Goal: Information Seeking & Learning: Find contact information

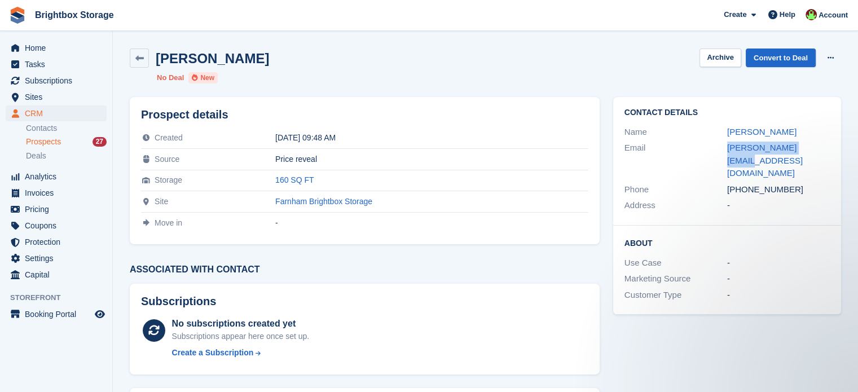
click at [55, 144] on span "Prospects" at bounding box center [43, 142] width 35 height 11
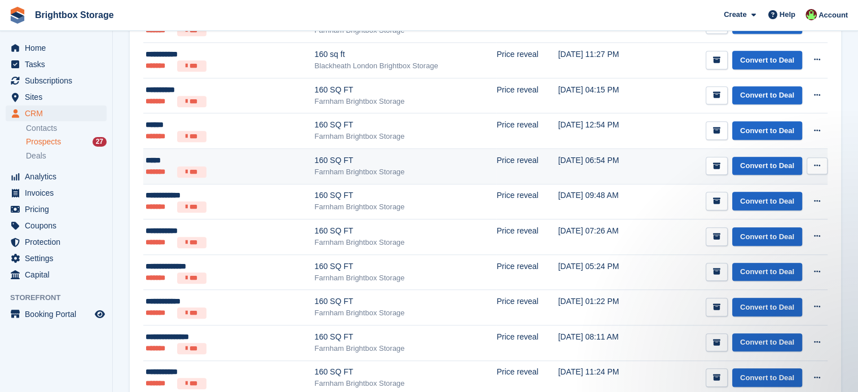
click at [321, 166] on div "Farnham Brightbox Storage" at bounding box center [406, 171] width 182 height 11
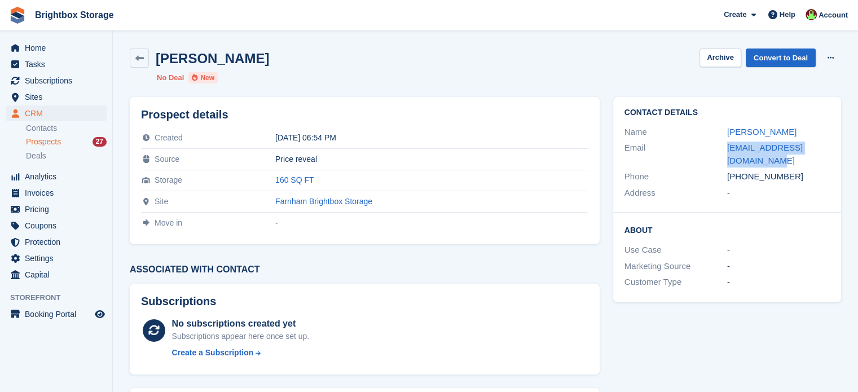
drag, startPoint x: 756, startPoint y: 162, endPoint x: 719, endPoint y: 150, distance: 38.0
click at [719, 150] on div "Email darylarmstrong81@gmail.com" at bounding box center [727, 154] width 205 height 29
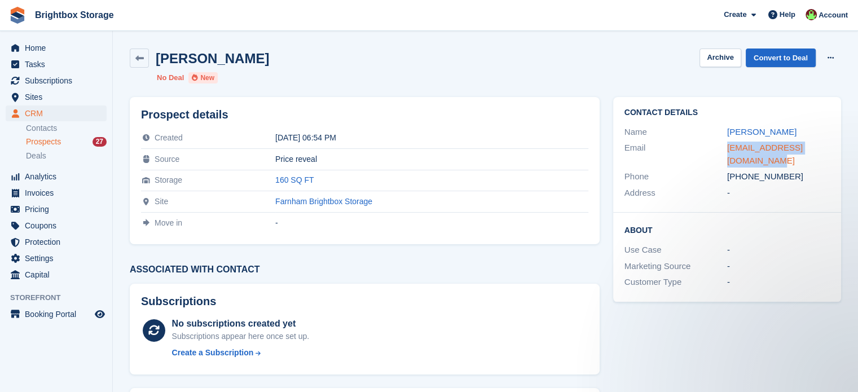
drag, startPoint x: 745, startPoint y: 150, endPoint x: 765, endPoint y: 145, distance: 20.8
copy div "darylarmstrong81@gmail.com"
drag, startPoint x: 51, startPoint y: 144, endPoint x: 81, endPoint y: 160, distance: 33.3
click at [51, 144] on span "Prospects" at bounding box center [43, 142] width 35 height 11
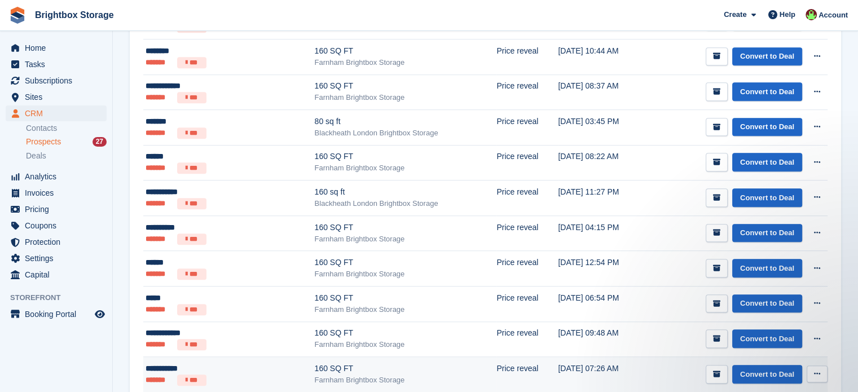
scroll to position [734, 0]
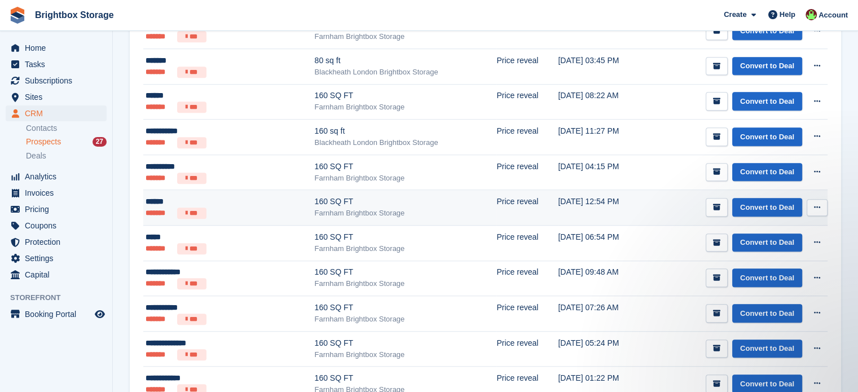
click at [315, 208] on div "Farnham Brightbox Storage" at bounding box center [406, 213] width 182 height 11
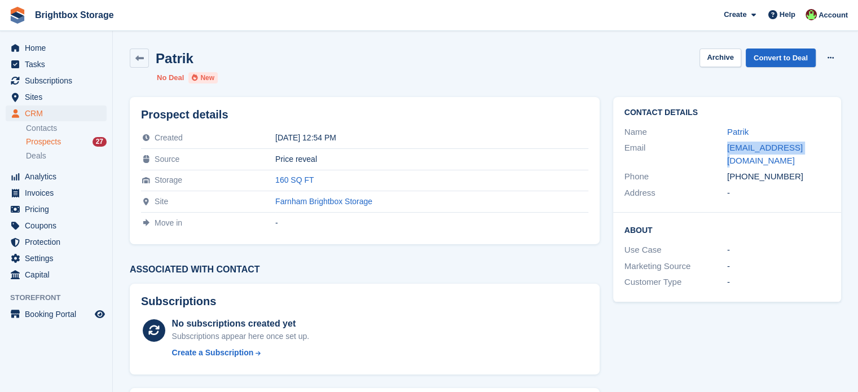
drag, startPoint x: 814, startPoint y: 146, endPoint x: 712, endPoint y: 147, distance: 102.7
click at [712, 147] on div "Email mogusp@gmail.com" at bounding box center [727, 154] width 205 height 29
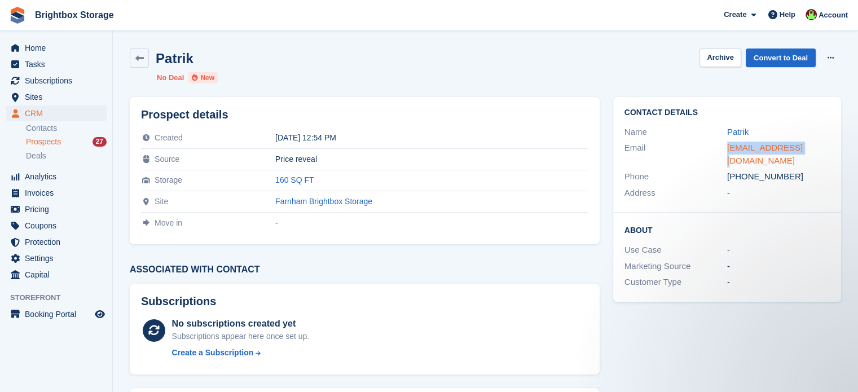
copy div "mogusp@gmail.com"
click at [58, 143] on span "Prospects" at bounding box center [43, 142] width 35 height 11
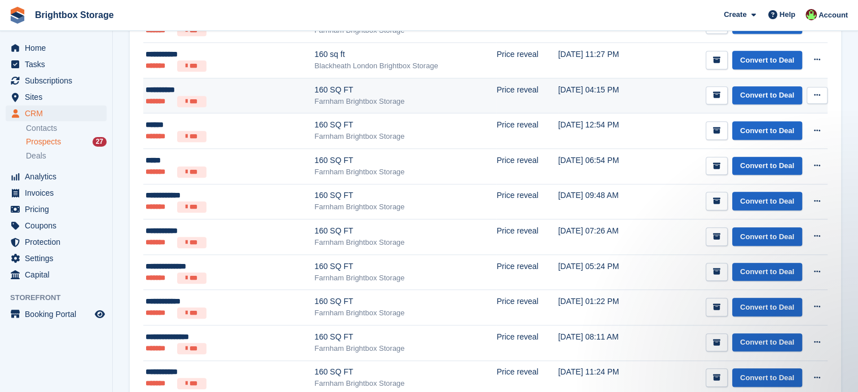
click at [315, 96] on div "Farnham Brightbox Storage" at bounding box center [406, 101] width 182 height 11
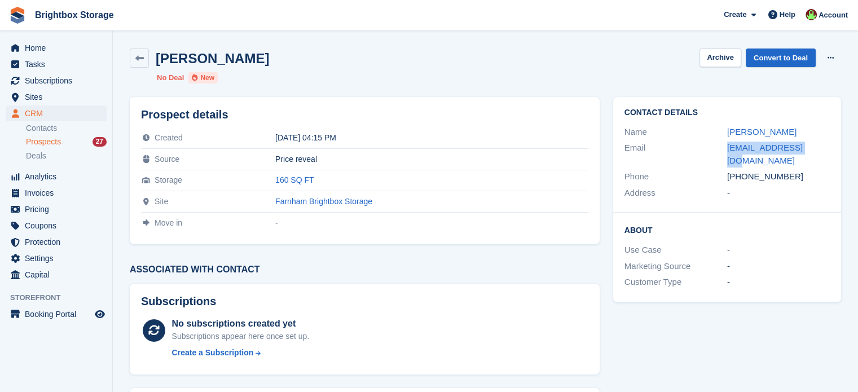
drag, startPoint x: 802, startPoint y: 148, endPoint x: 711, endPoint y: 151, distance: 90.9
click at [711, 151] on div "Email [EMAIL_ADDRESS][DOMAIN_NAME]" at bounding box center [727, 154] width 205 height 29
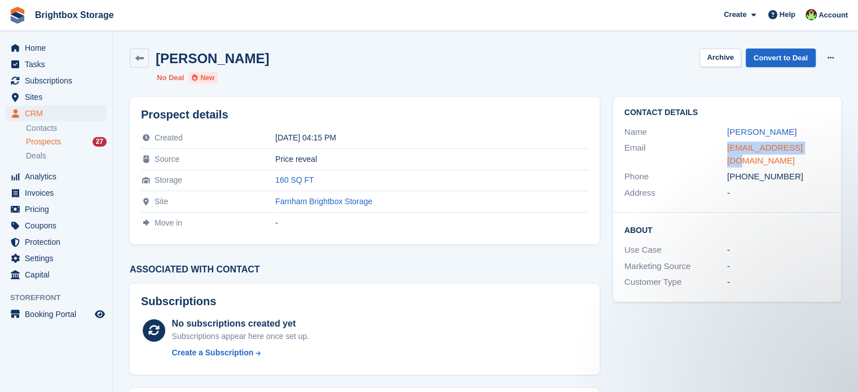
copy div "[EMAIL_ADDRESS][DOMAIN_NAME]"
click at [143, 55] on icon at bounding box center [139, 58] width 8 height 8
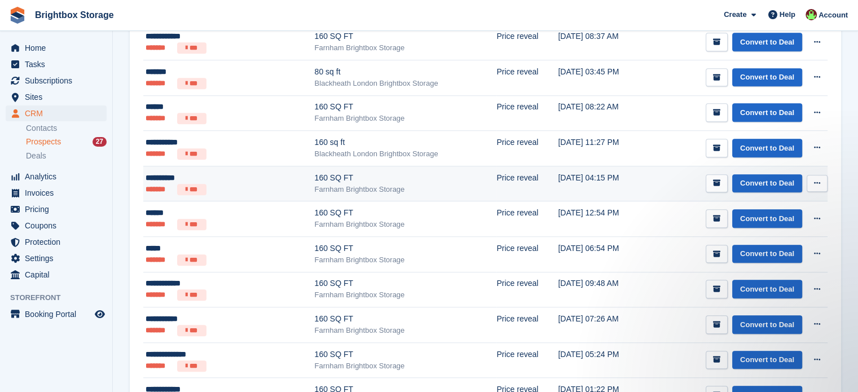
scroll to position [697, 0]
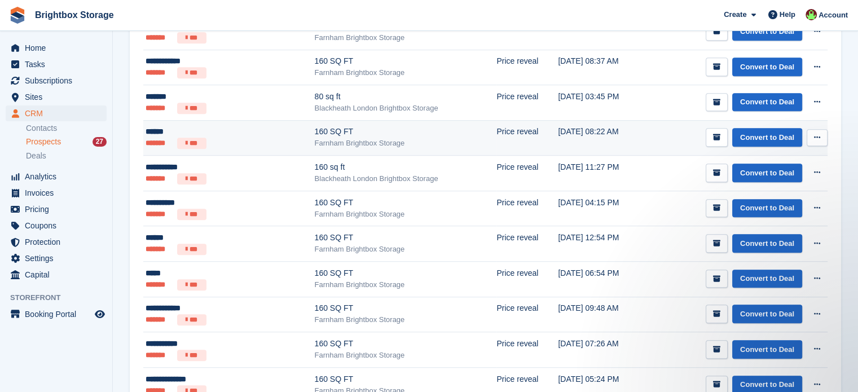
click at [315, 138] on div "Farnham Brightbox Storage" at bounding box center [406, 143] width 182 height 11
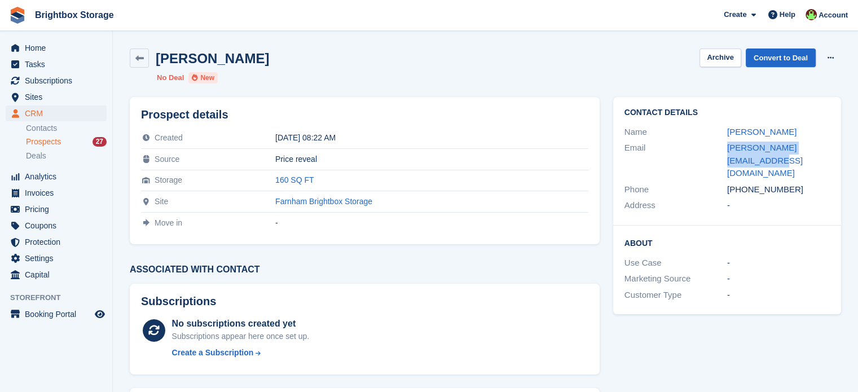
drag, startPoint x: 752, startPoint y: 161, endPoint x: 706, endPoint y: 152, distance: 47.1
click at [706, 152] on div "Email louise.duke13@hotmail.com" at bounding box center [727, 161] width 205 height 42
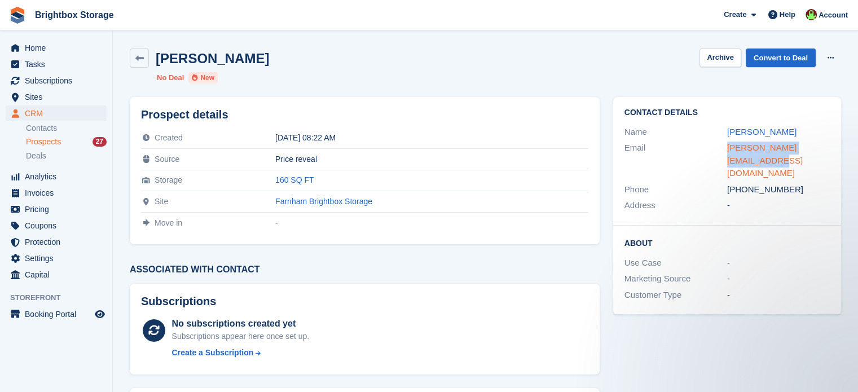
copy div "louise.duke13@hotmail.com"
drag, startPoint x: 143, startPoint y: 63, endPoint x: 151, endPoint y: 71, distance: 10.8
click at [143, 63] on link at bounding box center [139, 58] width 19 height 19
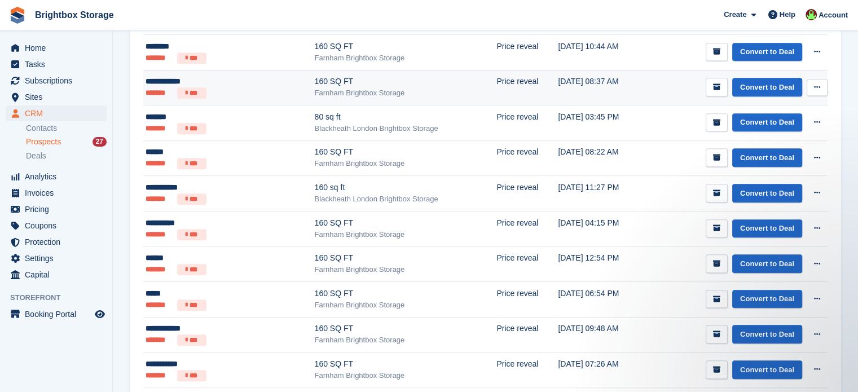
click at [359, 88] on div "Farnham Brightbox Storage" at bounding box center [406, 92] width 182 height 11
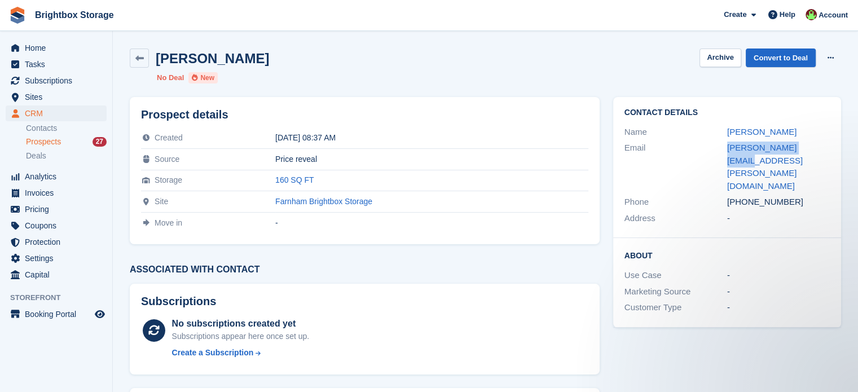
drag, startPoint x: 829, startPoint y: 148, endPoint x: 709, endPoint y: 151, distance: 119.6
click at [709, 151] on div "Email [PERSON_NAME][EMAIL_ADDRESS][PERSON_NAME][DOMAIN_NAME]" at bounding box center [727, 167] width 205 height 54
copy div "[PERSON_NAME][EMAIL_ADDRESS][PERSON_NAME][DOMAIN_NAME]"
click at [143, 60] on icon at bounding box center [139, 58] width 8 height 8
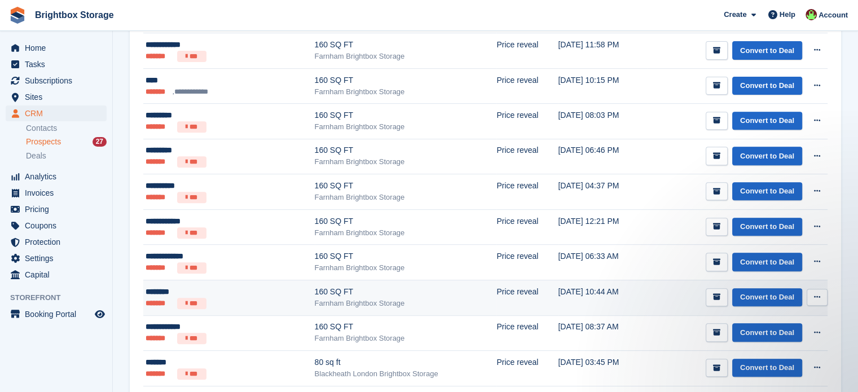
scroll to position [451, 0]
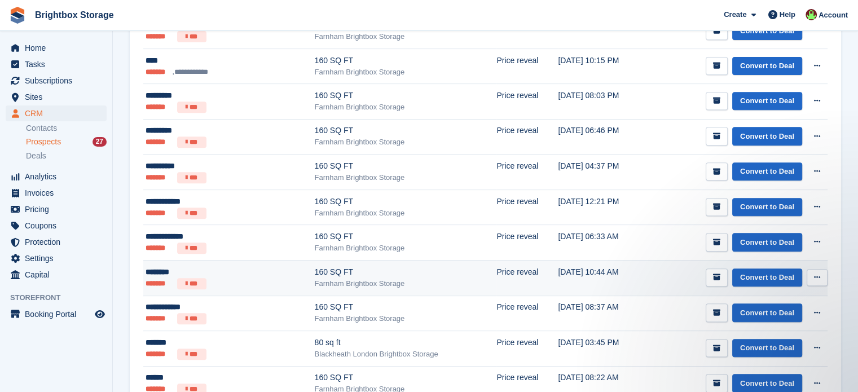
click at [326, 283] on div "Farnham Brightbox Storage" at bounding box center [406, 283] width 182 height 11
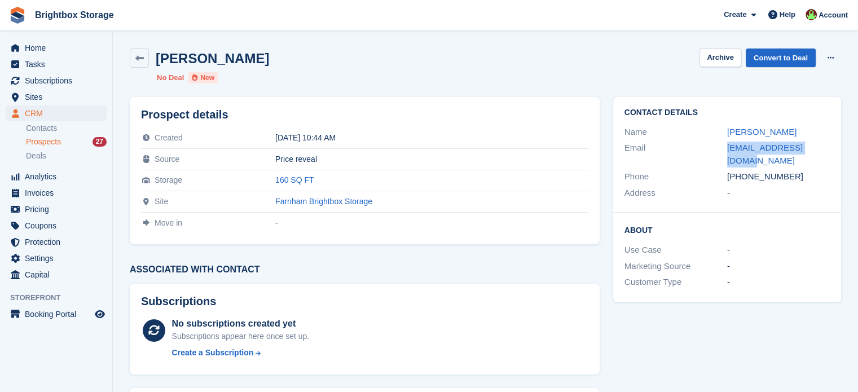
drag, startPoint x: 828, startPoint y: 147, endPoint x: 720, endPoint y: 150, distance: 108.4
click at [720, 150] on div "Email [EMAIL_ADDRESS][DOMAIN_NAME]" at bounding box center [727, 154] width 205 height 29
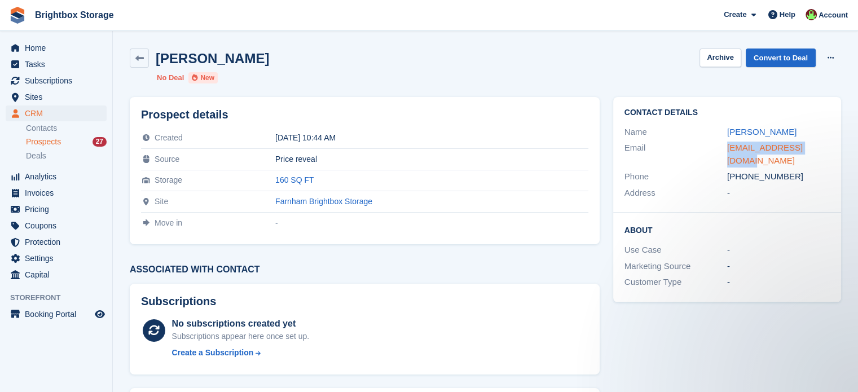
copy div "[EMAIL_ADDRESS][DOMAIN_NAME]"
click at [139, 54] on icon at bounding box center [139, 58] width 8 height 8
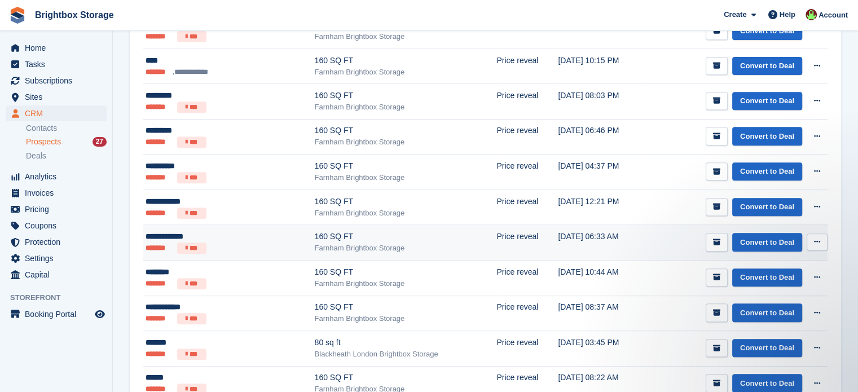
click at [340, 243] on div "Farnham Brightbox Storage" at bounding box center [406, 248] width 182 height 11
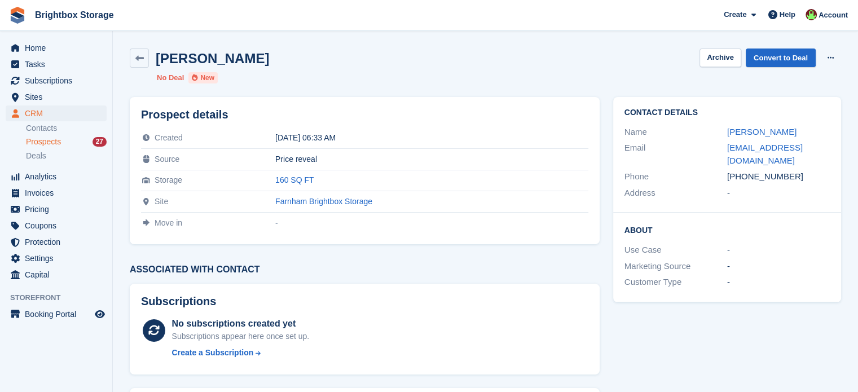
scroll to position [56, 0]
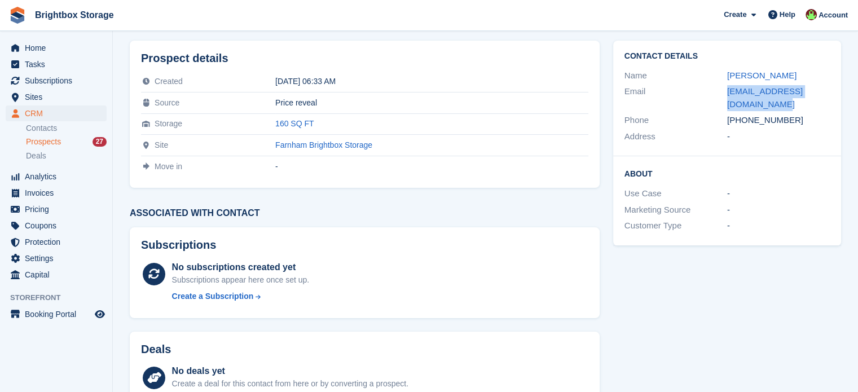
drag, startPoint x: 722, startPoint y: 102, endPoint x: 717, endPoint y: 96, distance: 7.2
click at [717, 96] on div "Email [EMAIL_ADDRESS][DOMAIN_NAME]" at bounding box center [727, 98] width 205 height 29
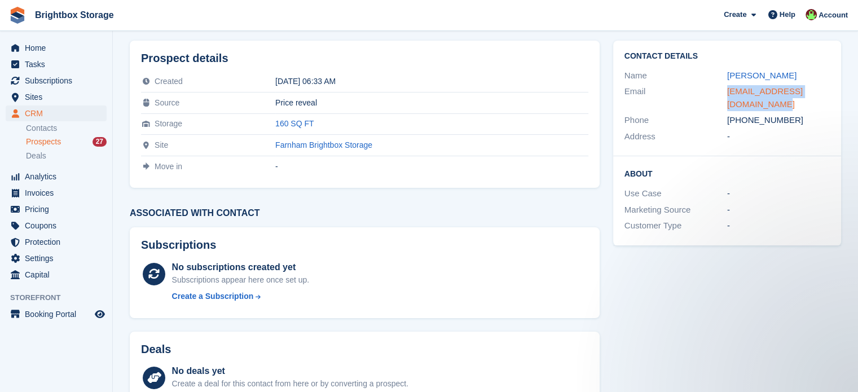
scroll to position [0, 0]
copy div "[EMAIL_ADDRESS][DOMAIN_NAME]"
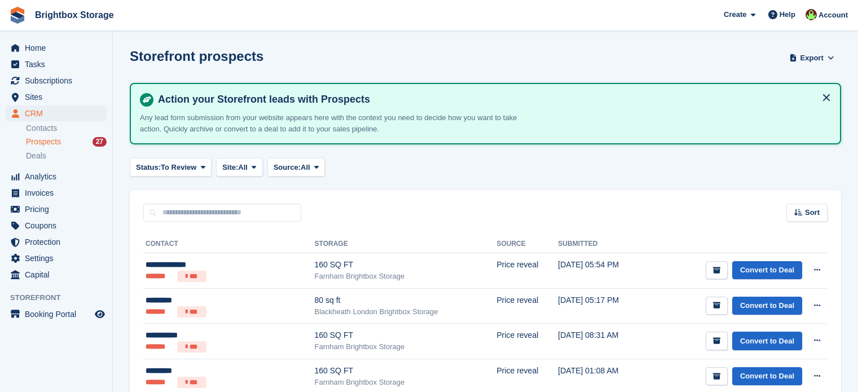
scroll to position [451, 0]
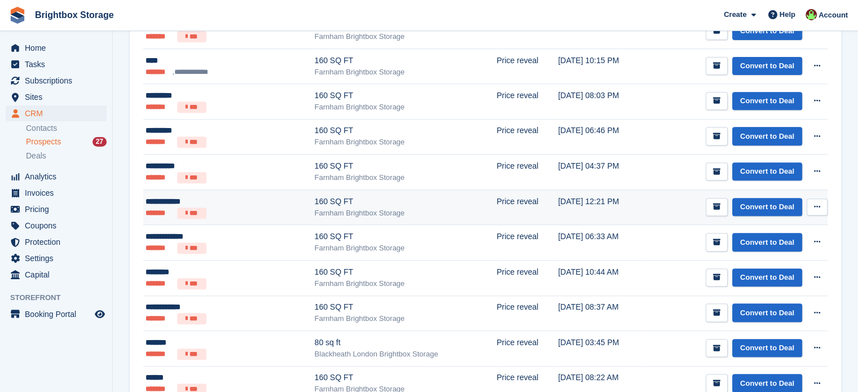
click at [325, 204] on div "160 SQ FT" at bounding box center [406, 202] width 182 height 12
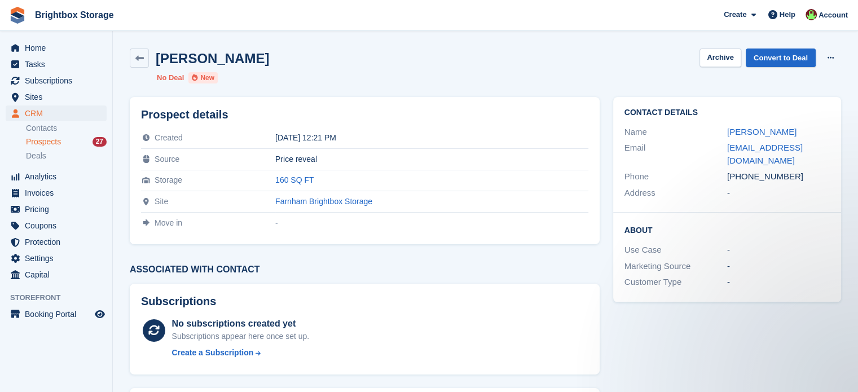
drag, startPoint x: 749, startPoint y: 163, endPoint x: 720, endPoint y: 155, distance: 30.5
click at [720, 155] on div "Email elliott_ball2006@hotmail.co.uk" at bounding box center [727, 154] width 205 height 29
copy div "elliott_ball2006@hotmail.co.uk"
click at [136, 58] on icon at bounding box center [139, 58] width 8 height 8
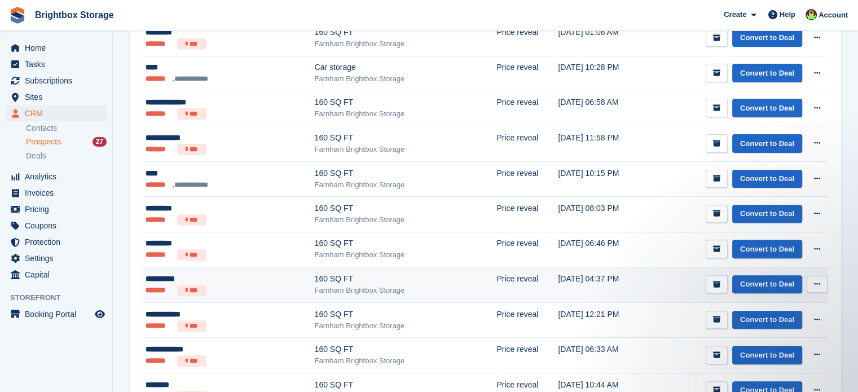
click at [328, 287] on div "Farnham Brightbox Storage" at bounding box center [406, 290] width 182 height 11
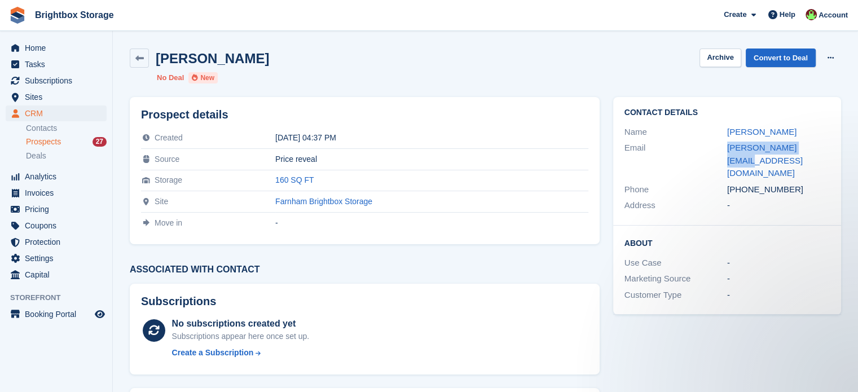
drag, startPoint x: 819, startPoint y: 148, endPoint x: 698, endPoint y: 147, distance: 121.3
click at [698, 147] on div "Email [PERSON_NAME][EMAIL_ADDRESS][DOMAIN_NAME]" at bounding box center [727, 161] width 205 height 42
copy div "[PERSON_NAME][EMAIL_ADDRESS][DOMAIN_NAME]"
click at [135, 59] on icon at bounding box center [139, 58] width 8 height 8
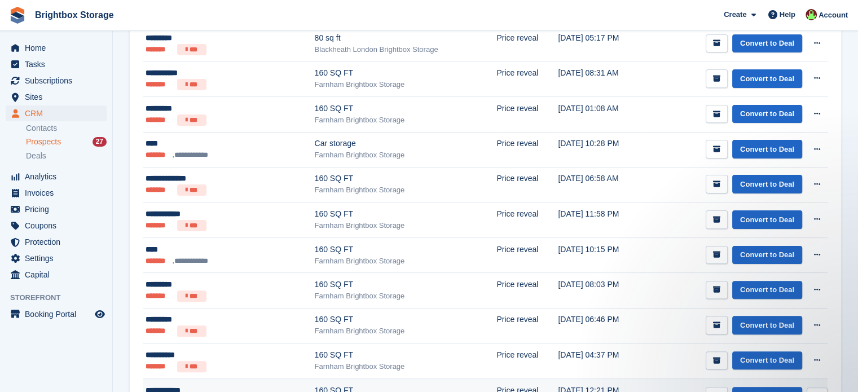
scroll to position [339, 0]
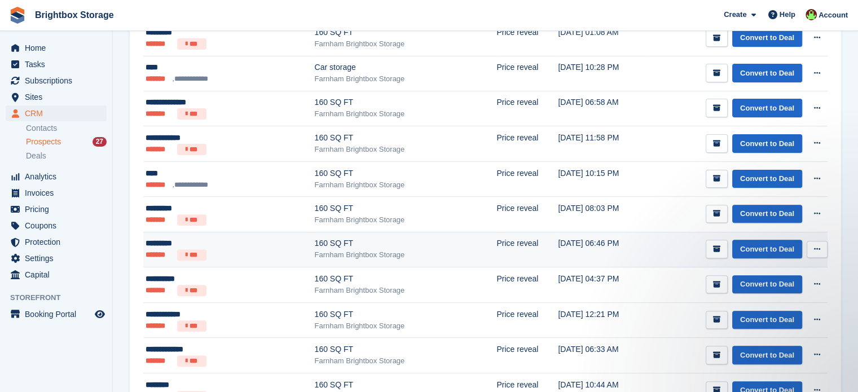
click at [351, 257] on div "Farnham Brightbox Storage" at bounding box center [406, 254] width 182 height 11
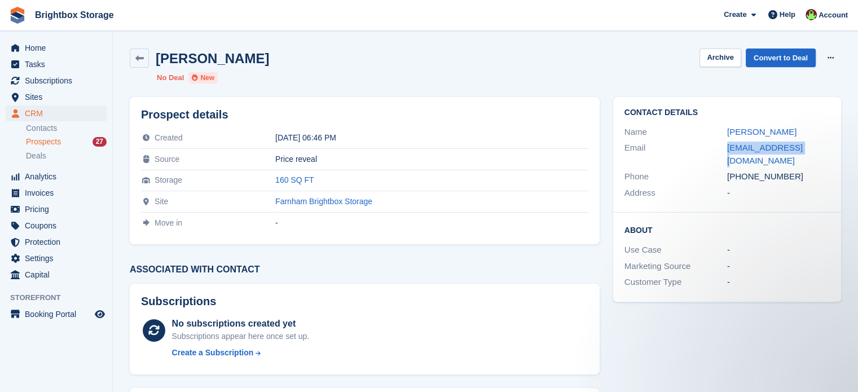
drag, startPoint x: 818, startPoint y: 150, endPoint x: 715, endPoint y: 150, distance: 102.1
click at [715, 150] on div "Email [EMAIL_ADDRESS][DOMAIN_NAME]" at bounding box center [727, 154] width 205 height 29
copy div "neilbown@msn.com"
click at [141, 60] on icon at bounding box center [139, 58] width 8 height 8
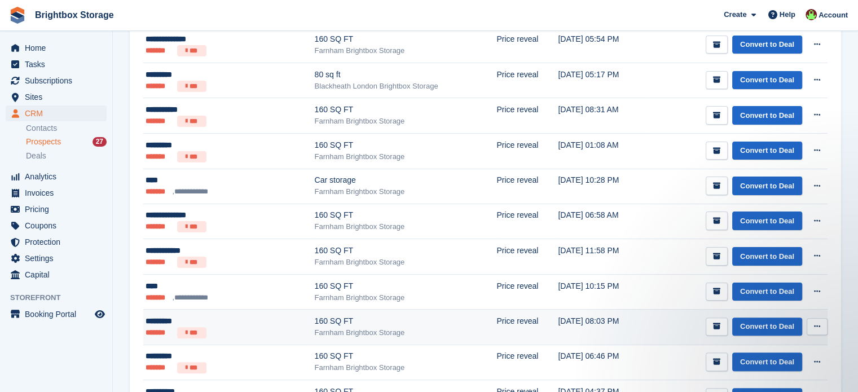
click at [358, 327] on div "Farnham Brightbox Storage" at bounding box center [406, 332] width 182 height 11
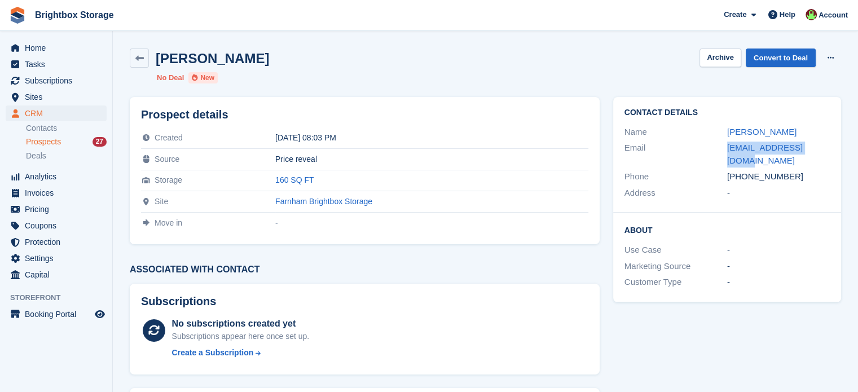
drag, startPoint x: 822, startPoint y: 148, endPoint x: 692, endPoint y: 149, distance: 129.2
click at [692, 149] on div "Email jryans10@hotmail.com" at bounding box center [727, 154] width 205 height 29
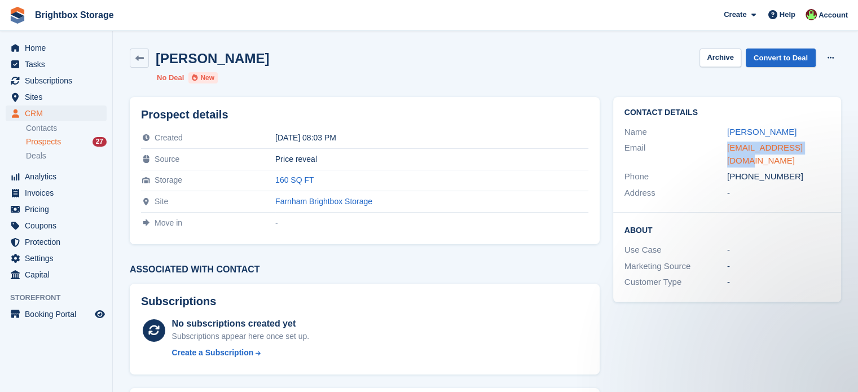
copy div "jryans10@hotmail.com"
click at [139, 58] on icon at bounding box center [139, 58] width 8 height 8
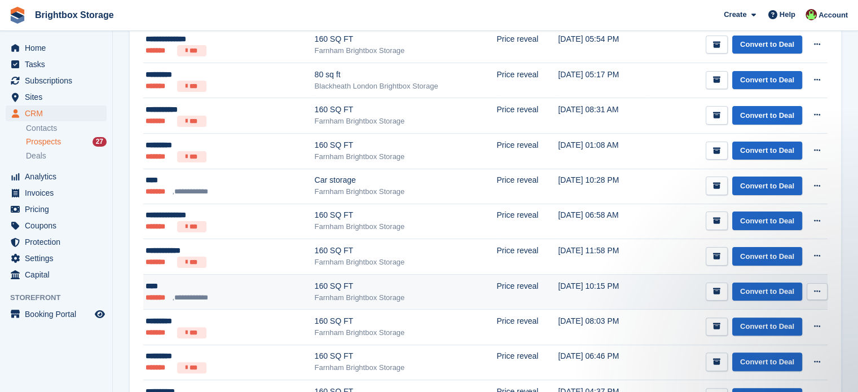
click at [315, 293] on div "Farnham Brightbox Storage" at bounding box center [406, 297] width 182 height 11
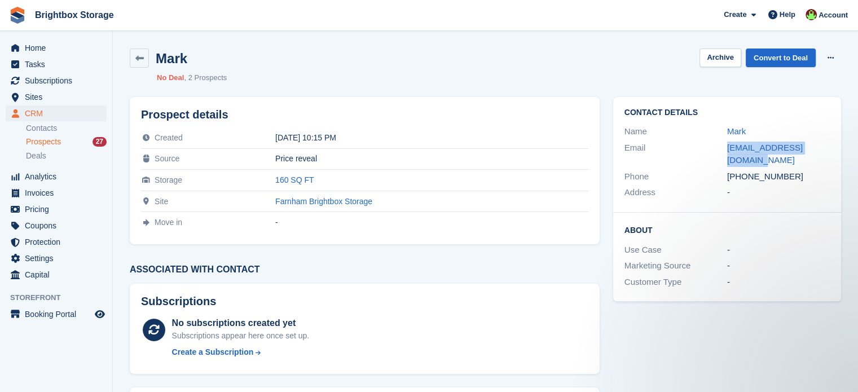
drag, startPoint x: 835, startPoint y: 148, endPoint x: 715, endPoint y: 153, distance: 119.7
click at [711, 153] on div "Contact Details Name [PERSON_NAME] Email [EMAIL_ADDRESS][DOMAIN_NAME] Phone [PH…" at bounding box center [727, 155] width 228 height 116
copy div "maryscopeuk@yahoo.co.uk"
click at [140, 62] on icon at bounding box center [139, 58] width 8 height 8
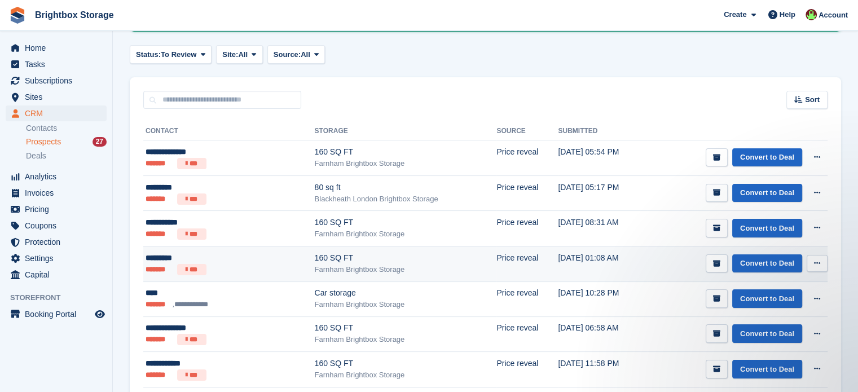
click at [365, 269] on div "Farnham Brightbox Storage" at bounding box center [406, 269] width 182 height 11
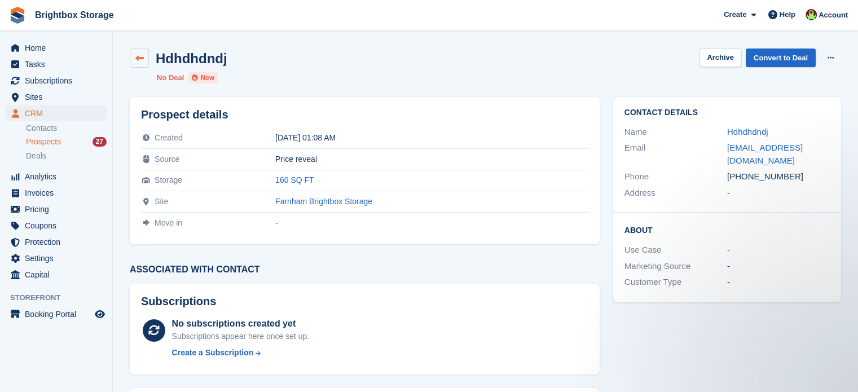
click at [141, 59] on icon at bounding box center [139, 58] width 8 height 8
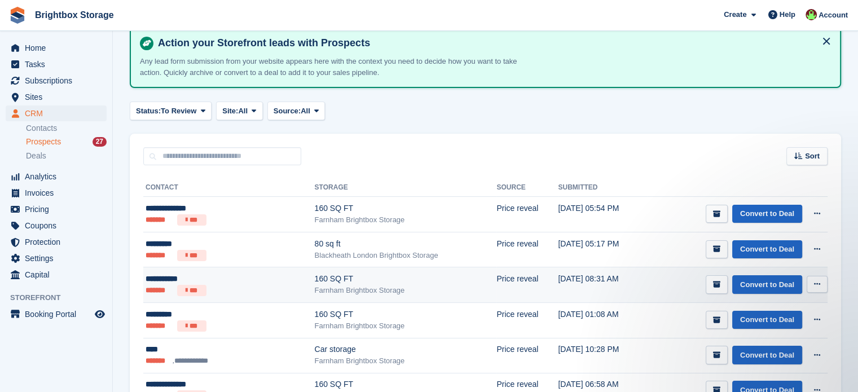
click at [357, 283] on div "160 SQ FT" at bounding box center [406, 279] width 182 height 12
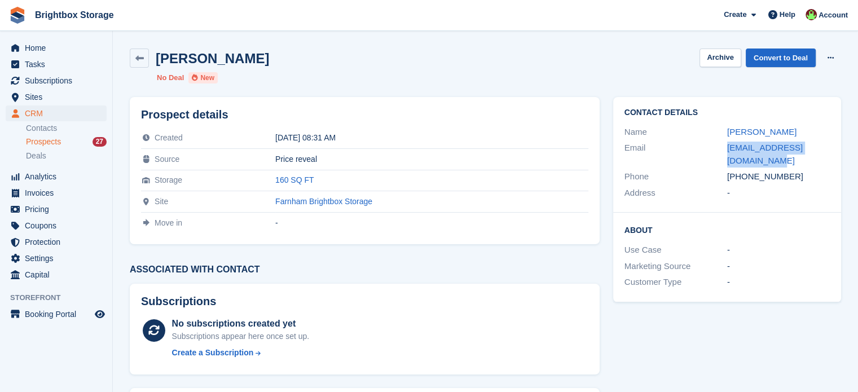
drag, startPoint x: 746, startPoint y: 160, endPoint x: 704, endPoint y: 153, distance: 42.2
click at [704, 153] on div "Email [EMAIL_ADDRESS][DOMAIN_NAME]" at bounding box center [727, 154] width 205 height 29
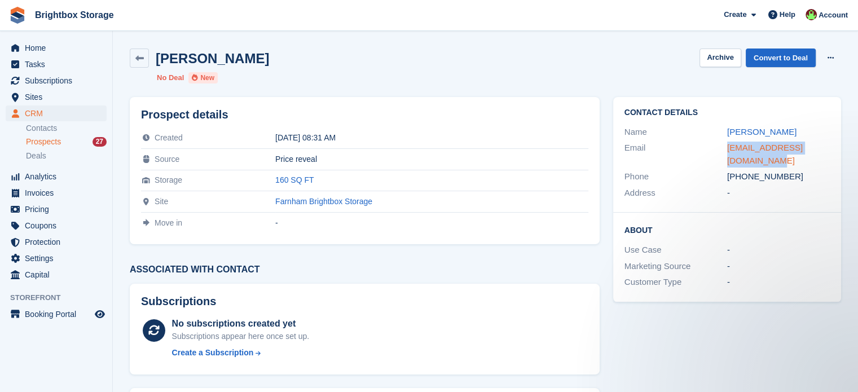
copy div "[EMAIL_ADDRESS][DOMAIN_NAME]"
click at [59, 144] on span "Prospects" at bounding box center [43, 142] width 35 height 11
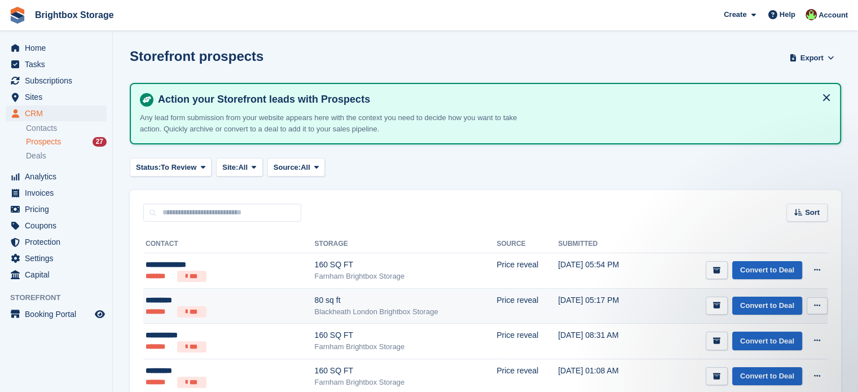
click at [352, 302] on div "80 sq ft" at bounding box center [406, 301] width 182 height 12
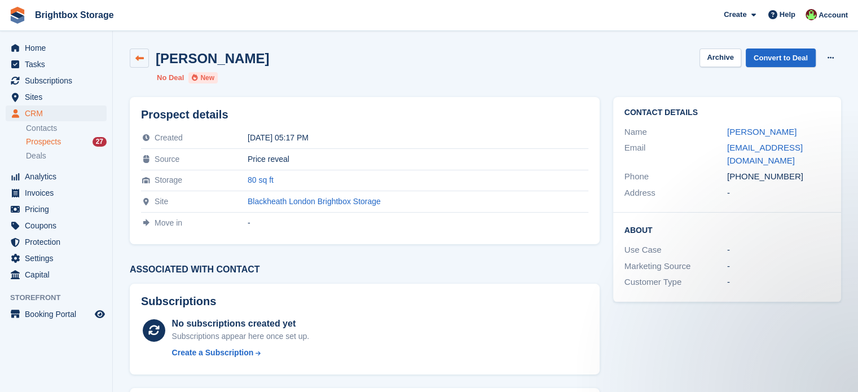
click at [138, 54] on icon at bounding box center [139, 58] width 8 height 8
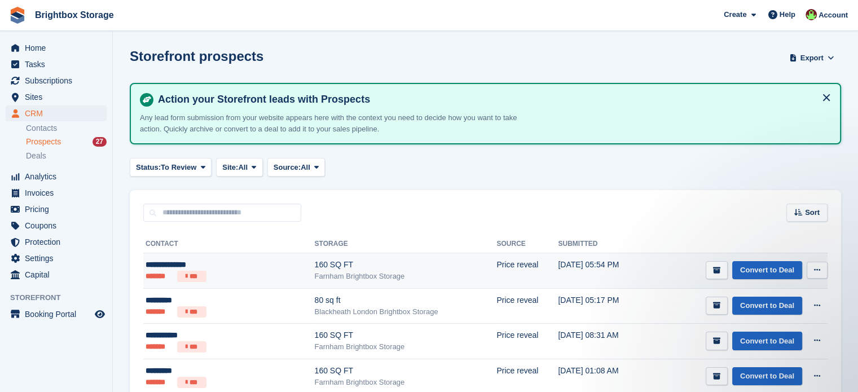
click at [335, 268] on div "160 SQ FT" at bounding box center [406, 265] width 182 height 12
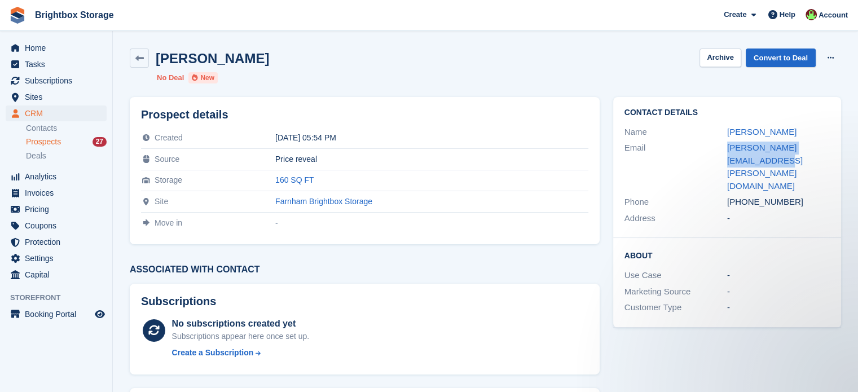
drag, startPoint x: 746, startPoint y: 160, endPoint x: 713, endPoint y: 151, distance: 34.1
click at [713, 151] on div "Email [PERSON_NAME][EMAIL_ADDRESS][PERSON_NAME][DOMAIN_NAME]" at bounding box center [727, 167] width 205 height 54
copy div "[PERSON_NAME][EMAIL_ADDRESS][PERSON_NAME][DOMAIN_NAME]"
click at [39, 112] on span "CRM" at bounding box center [59, 114] width 68 height 16
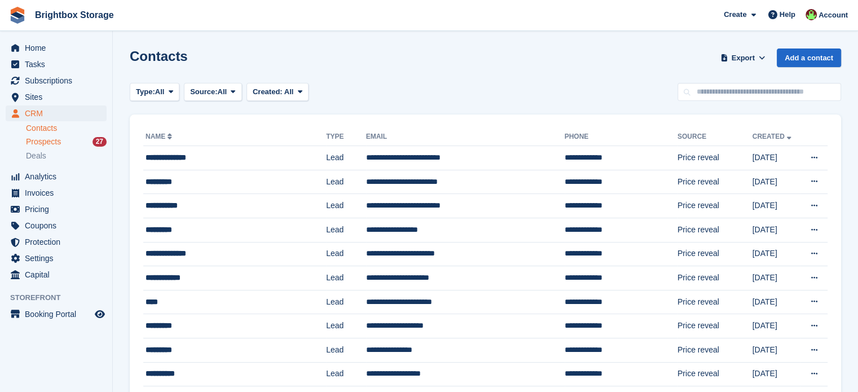
click at [47, 143] on span "Prospects" at bounding box center [43, 142] width 35 height 11
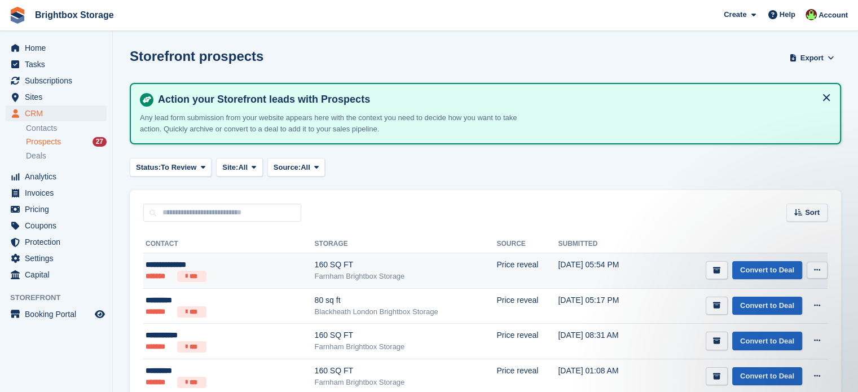
click at [815, 270] on icon at bounding box center [817, 269] width 6 height 7
click at [191, 275] on li "***" at bounding box center [191, 276] width 29 height 11
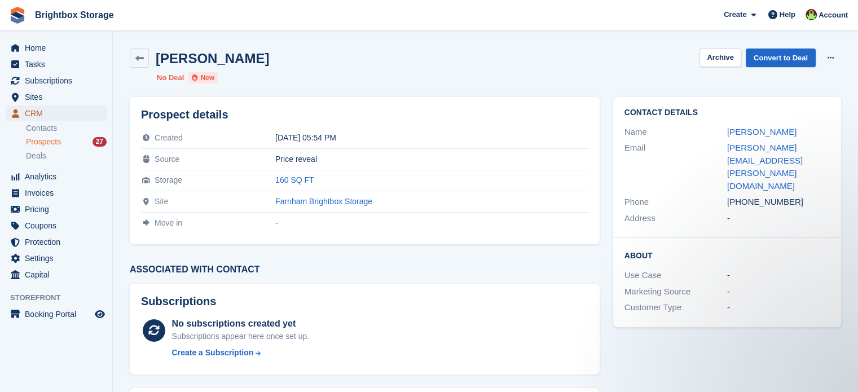
click at [39, 113] on span "CRM" at bounding box center [59, 114] width 68 height 16
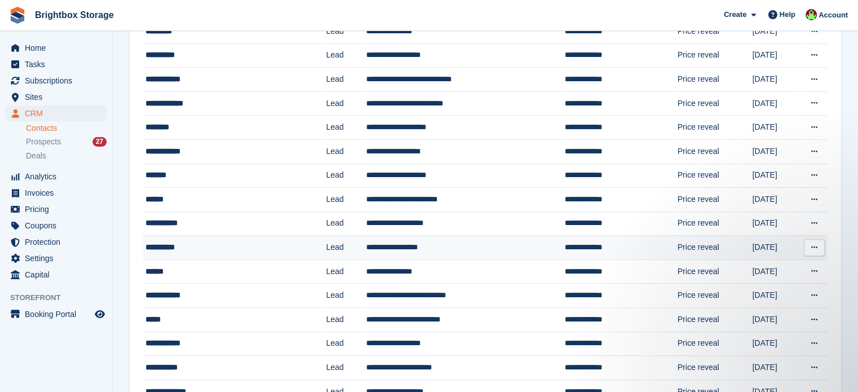
scroll to position [107, 0]
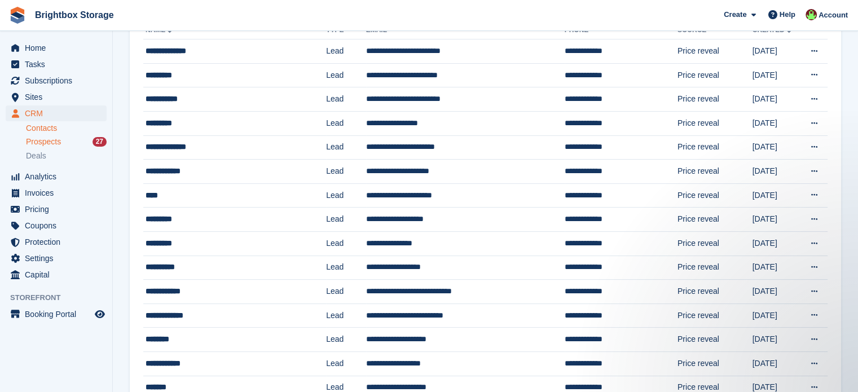
click at [38, 143] on span "Prospects" at bounding box center [43, 142] width 35 height 11
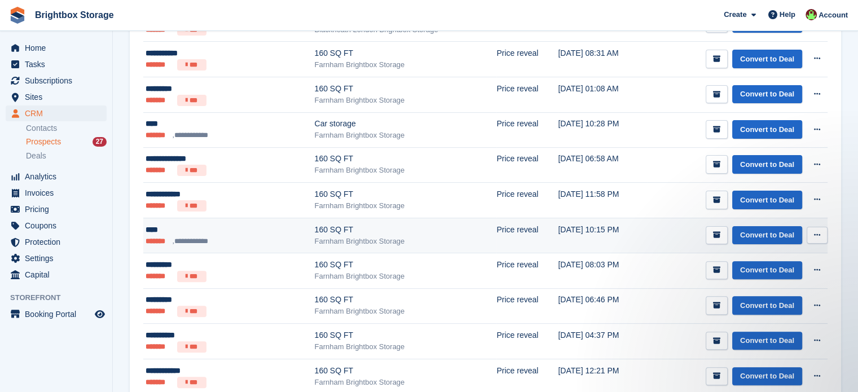
click at [221, 238] on ul "**********" at bounding box center [203, 241] width 114 height 11
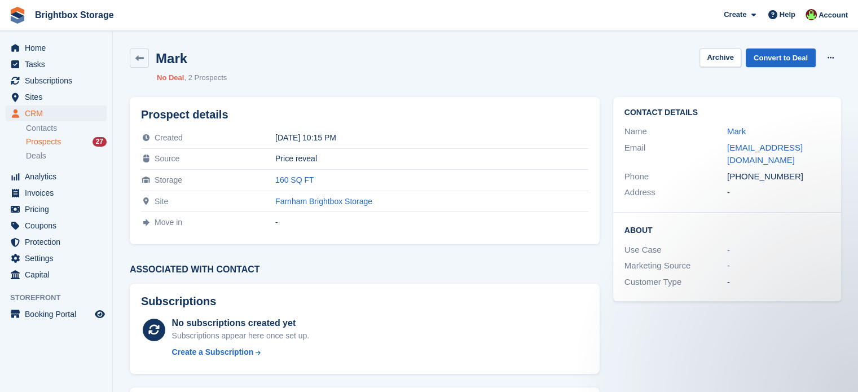
click at [210, 78] on li "2 Prospects" at bounding box center [205, 77] width 43 height 11
click at [171, 78] on li "No Deal" at bounding box center [170, 77] width 27 height 11
click at [55, 140] on span "Prospects" at bounding box center [43, 142] width 35 height 11
